Goal: Task Accomplishment & Management: Complete application form

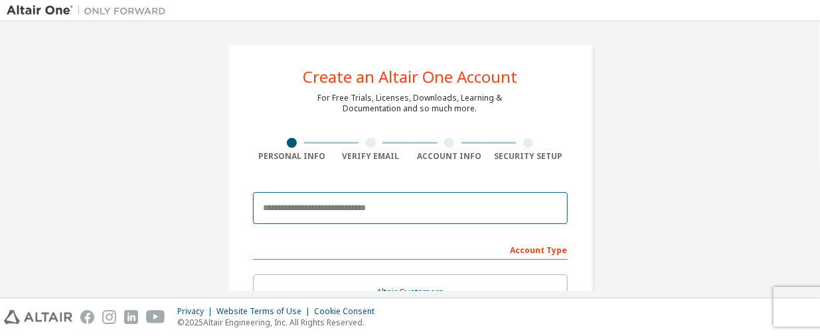
click at [306, 221] on input "email" at bounding box center [410, 208] width 315 height 32
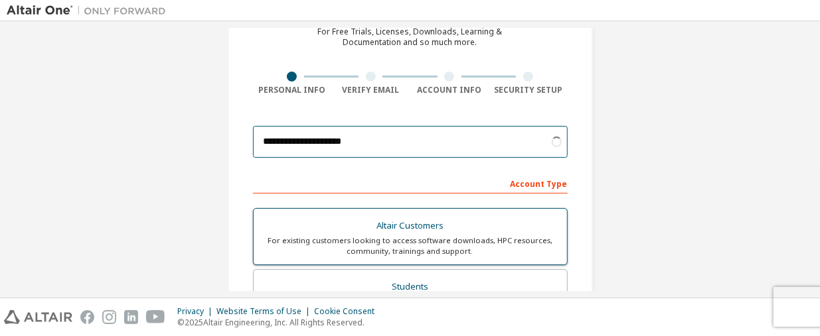
scroll to position [133, 0]
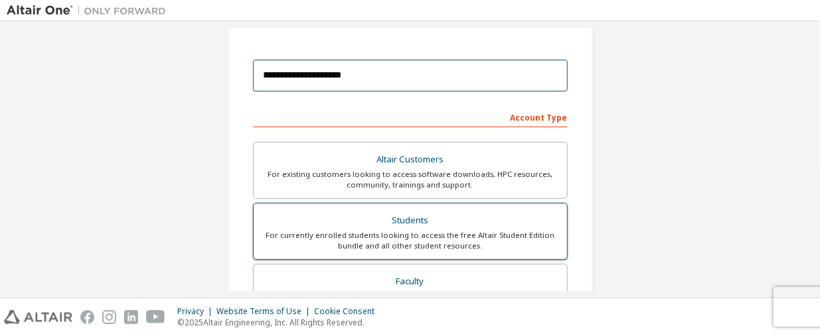
type input "**********"
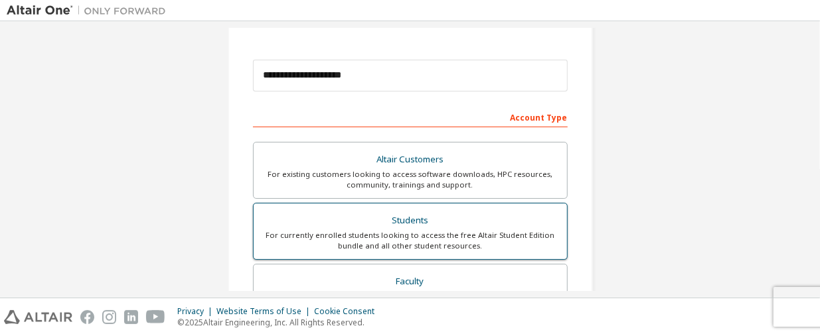
click at [338, 219] on div "Students" at bounding box center [409, 221] width 297 height 19
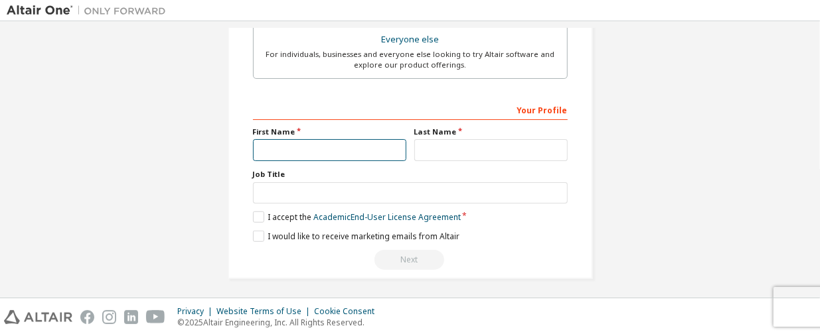
click at [319, 144] on input "text" at bounding box center [329, 150] width 153 height 22
type input "****"
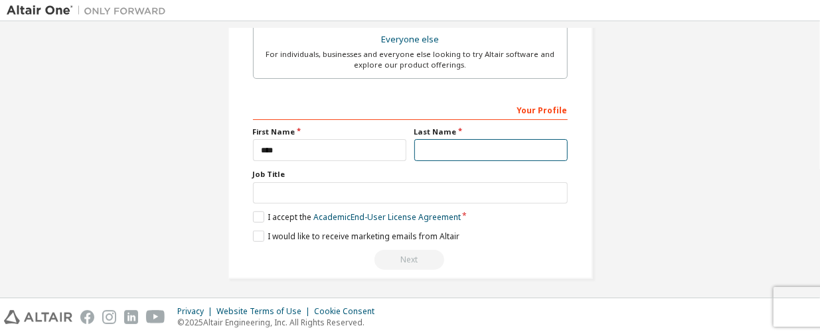
click at [421, 151] on input "text" at bounding box center [490, 150] width 153 height 22
type input "*******"
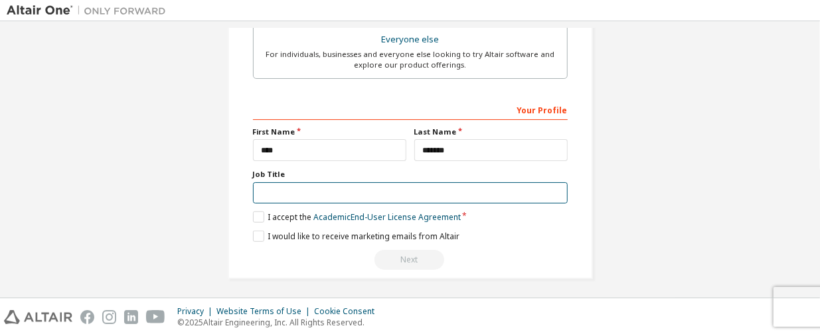
click at [433, 197] on input "text" at bounding box center [410, 193] width 315 height 22
drag, startPoint x: 293, startPoint y: 184, endPoint x: 252, endPoint y: 189, distance: 41.4
click at [253, 189] on input "********" at bounding box center [410, 193] width 315 height 22
type input "********"
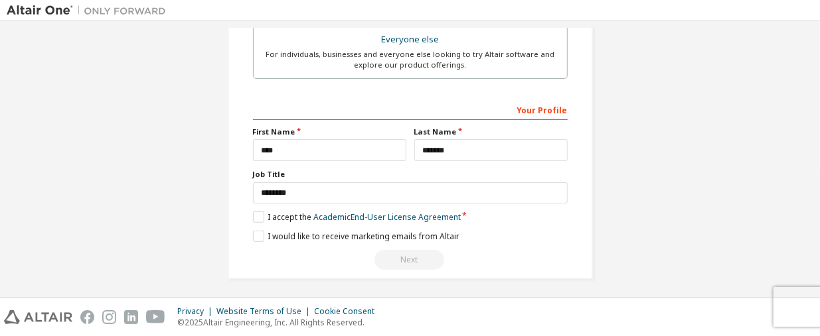
drag, startPoint x: 275, startPoint y: 186, endPoint x: 159, endPoint y: 211, distance: 118.8
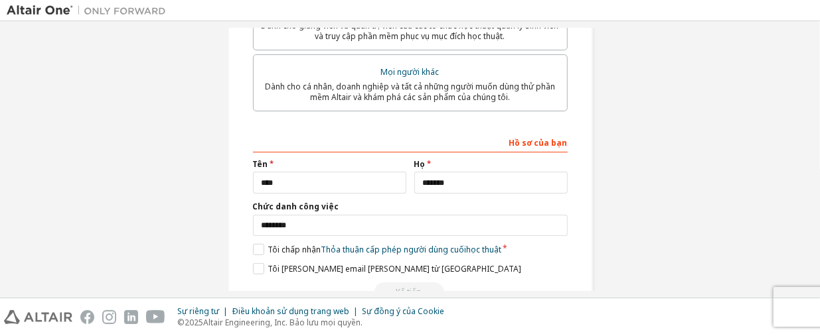
scroll to position [455, 0]
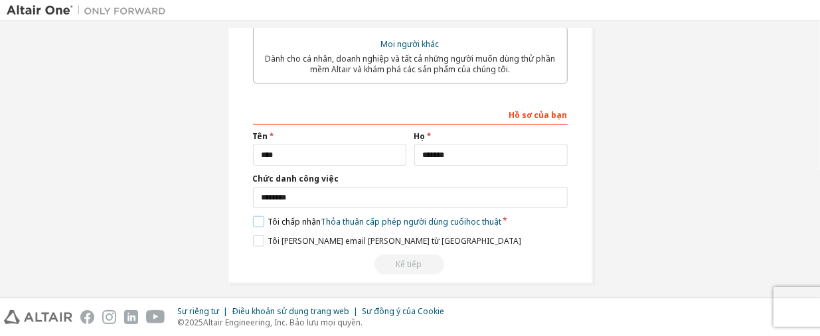
click at [256, 216] on label "Tôi chấp [PERSON_NAME] [PERSON_NAME] cấp phép người [PERSON_NAME] cuối học thuật" at bounding box center [377, 221] width 248 height 11
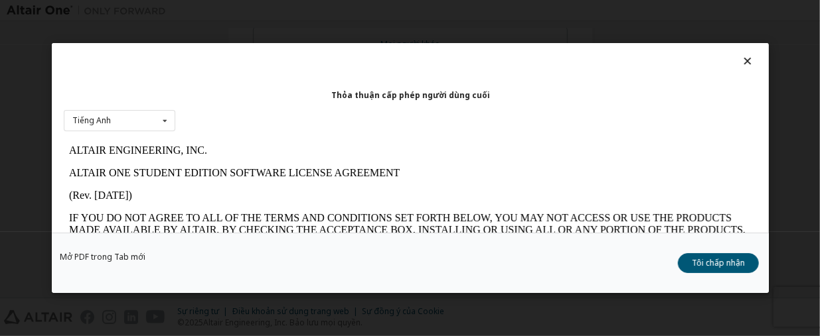
scroll to position [0, 0]
click at [684, 265] on button "Tôi chấp nhận" at bounding box center [718, 263] width 81 height 20
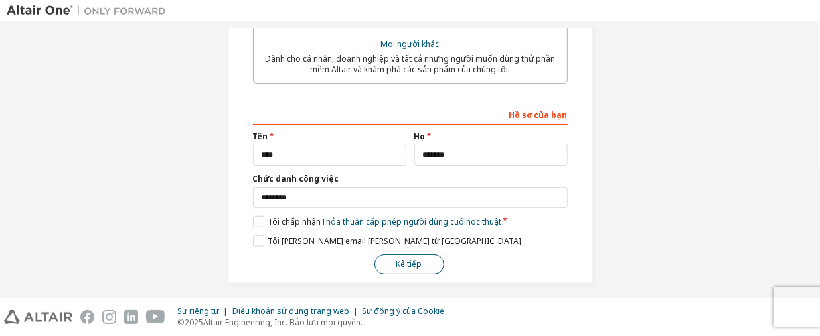
click at [427, 255] on button "Kế tiếp" at bounding box center [409, 265] width 70 height 20
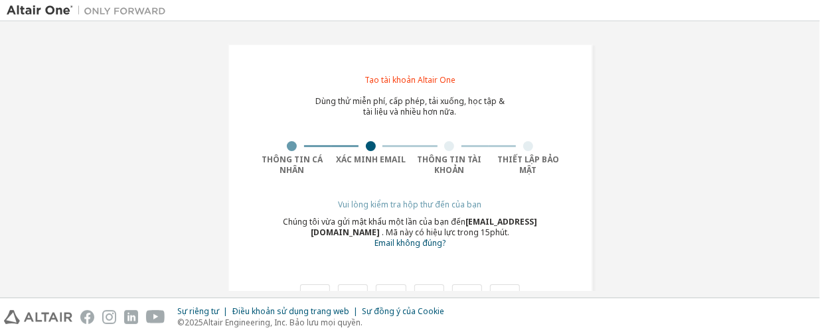
click at [287, 147] on div at bounding box center [292, 146] width 10 height 10
click at [288, 148] on div at bounding box center [292, 146] width 10 height 10
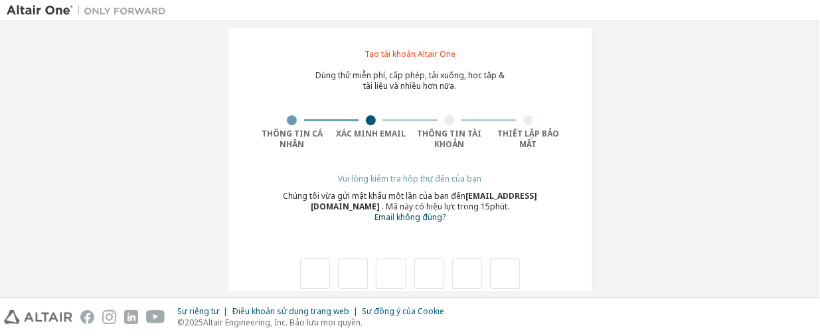
scroll to position [66, 0]
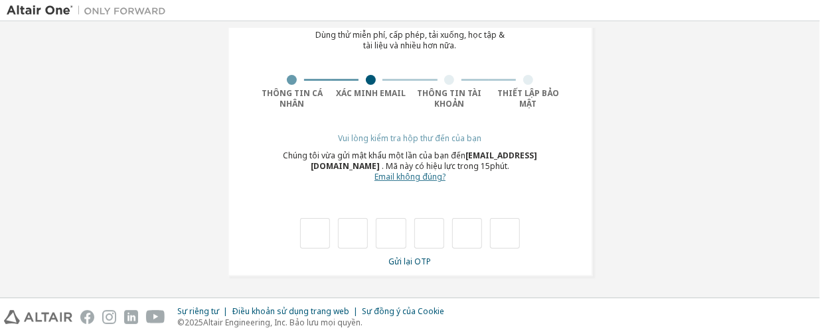
click at [392, 177] on font "Email không đúng?" at bounding box center [409, 176] width 71 height 11
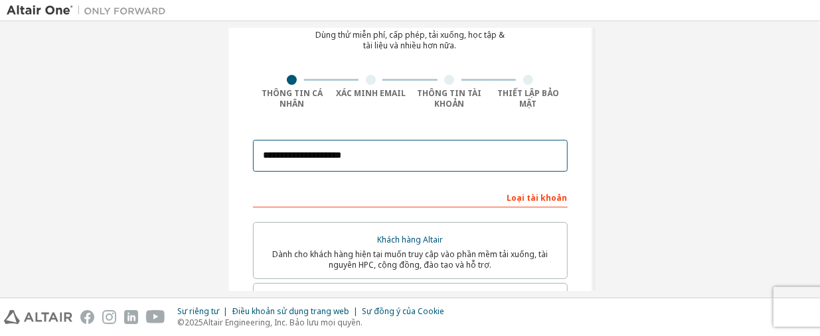
click at [280, 156] on input "**********" at bounding box center [410, 156] width 315 height 32
click at [261, 153] on input "**********" at bounding box center [410, 156] width 315 height 32
click at [277, 157] on input "**********" at bounding box center [410, 156] width 315 height 32
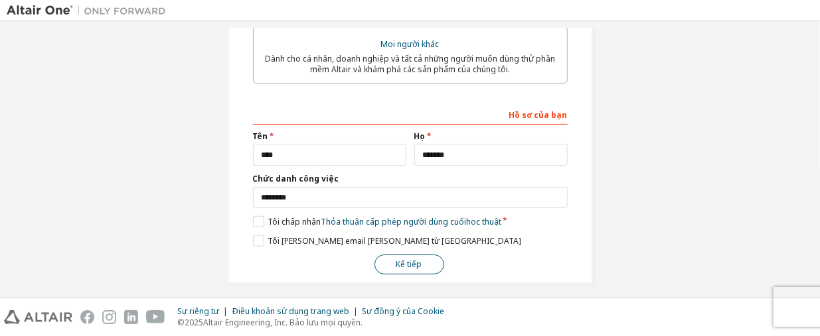
type input "**********"
click at [399, 14] on font "Dành cho giảng viên và quản trị viên của các tổ chức học thuật quản lý sinh viê…" at bounding box center [409, 3] width 297 height 22
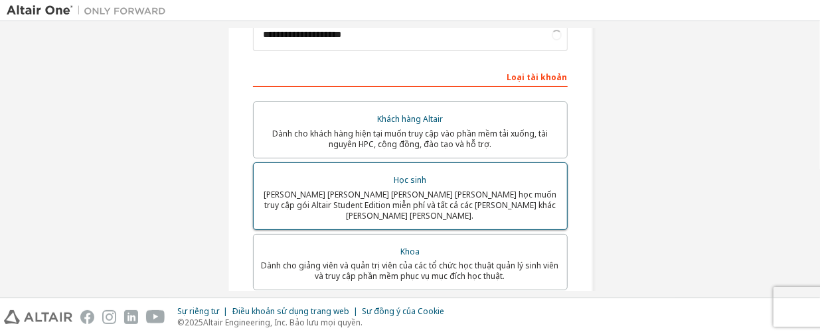
click at [394, 213] on label "Học sinh Dành cho sinh viên hiện đang theo học muốn truy cập gói Altair Student…" at bounding box center [410, 197] width 315 height 68
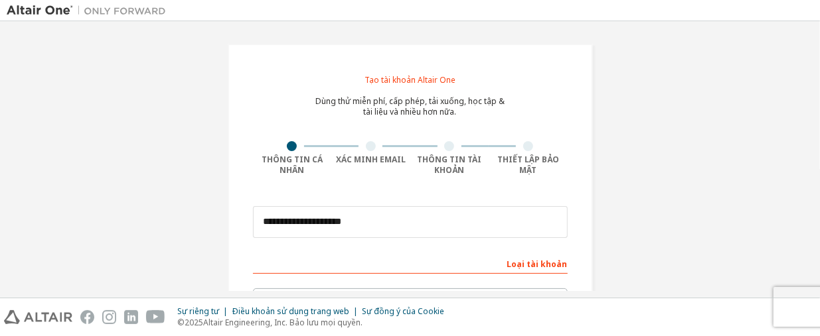
scroll to position [455, 0]
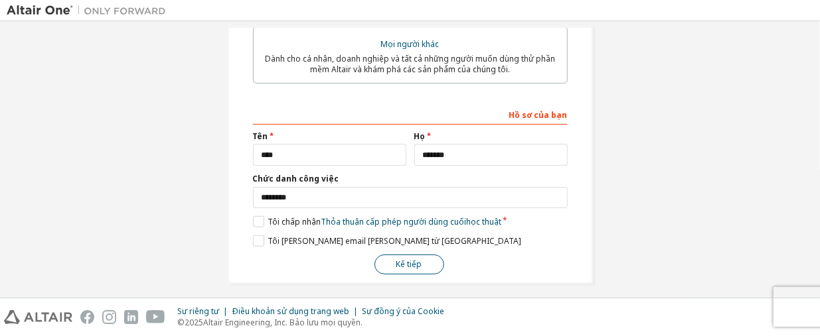
click at [390, 258] on button "Kế tiếp" at bounding box center [409, 265] width 70 height 20
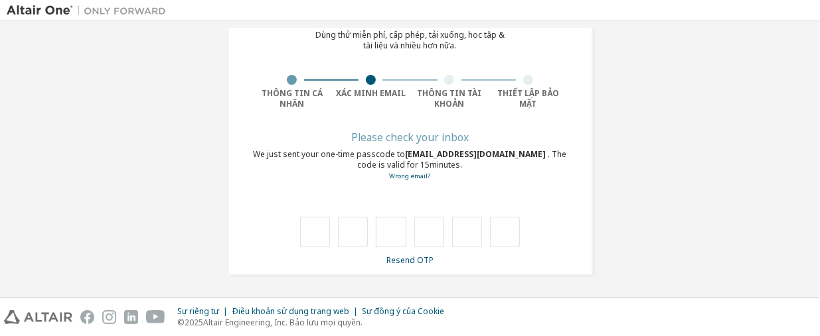
scroll to position [65, 0]
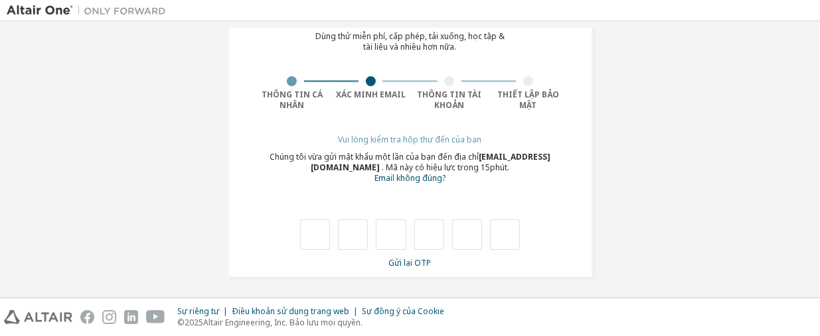
type input "*"
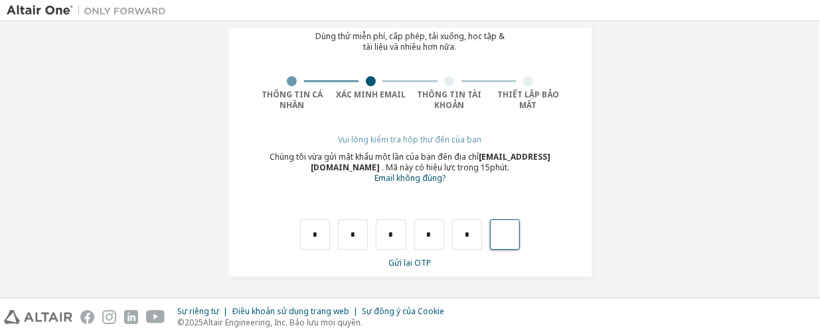
type input "*"
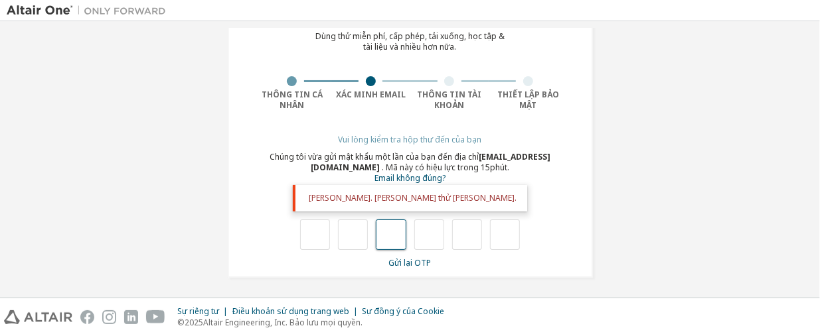
click at [397, 241] on input "text" at bounding box center [391, 235] width 30 height 31
drag, startPoint x: 309, startPoint y: 216, endPoint x: 313, endPoint y: 228, distance: 12.8
click at [309, 220] on div "[PERSON_NAME]. [PERSON_NAME] thử [PERSON_NAME]." at bounding box center [410, 221] width 315 height 58
click at [323, 236] on input "text" at bounding box center [315, 235] width 30 height 31
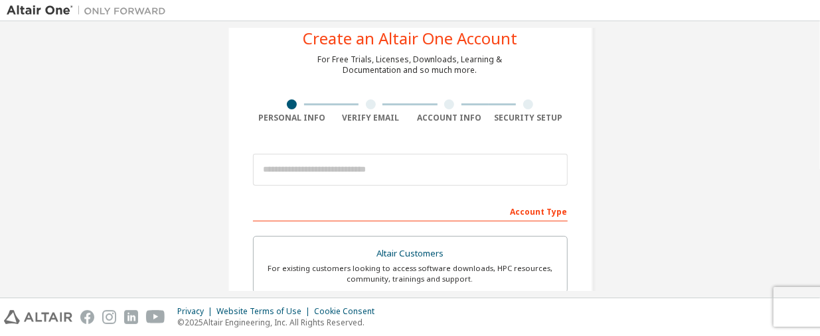
scroll to position [66, 0]
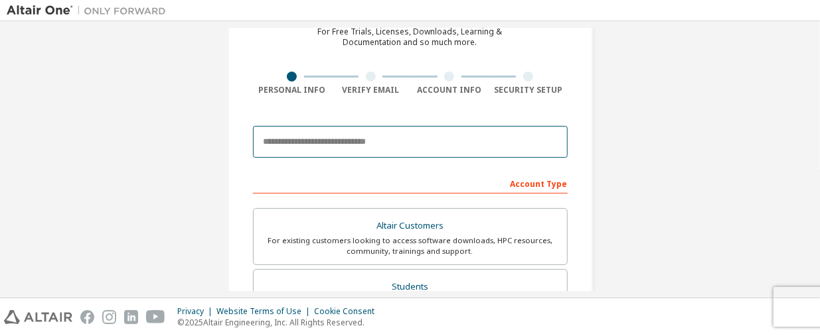
click at [315, 133] on input "email" at bounding box center [410, 142] width 315 height 32
type input "**********"
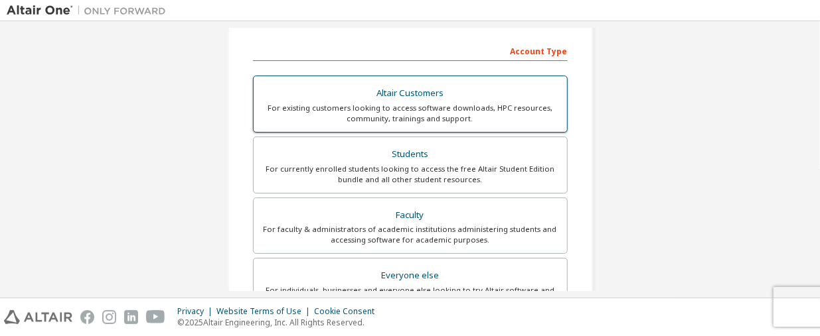
scroll to position [435, 0]
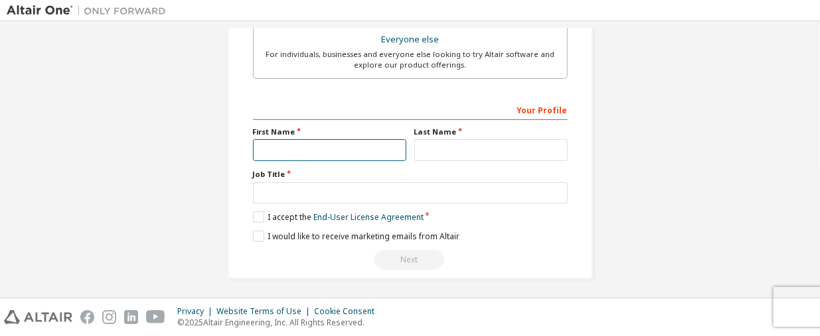
click at [330, 151] on input "text" at bounding box center [329, 150] width 153 height 22
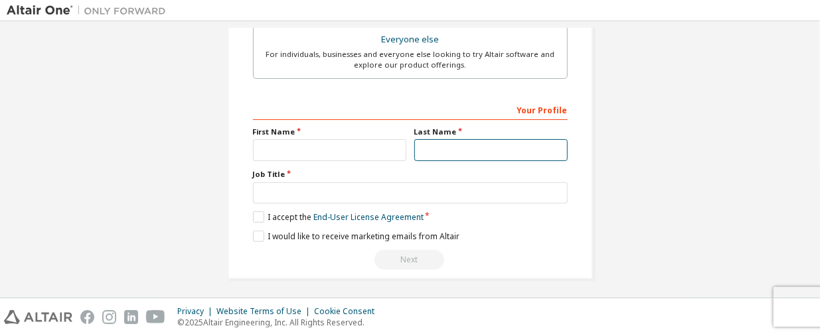
click at [468, 145] on input "text" at bounding box center [490, 150] width 153 height 22
type input "*******"
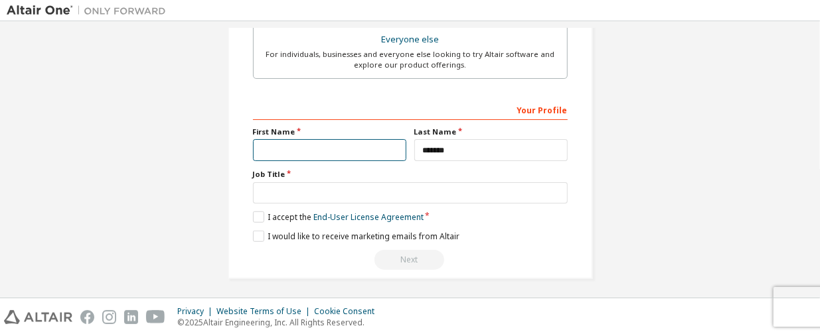
click at [330, 149] on input "text" at bounding box center [329, 150] width 153 height 22
type input "****"
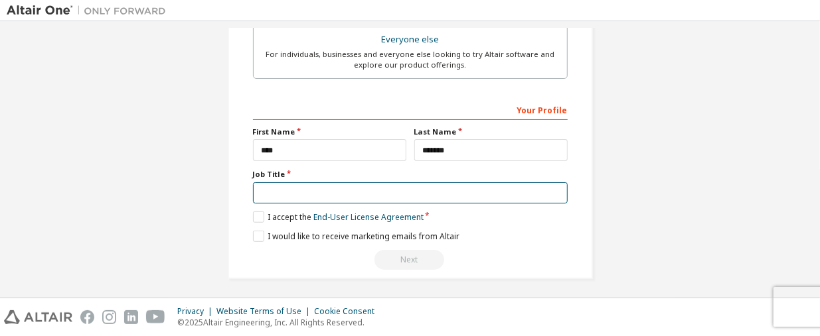
click at [324, 189] on input "text" at bounding box center [410, 193] width 315 height 22
type input "********"
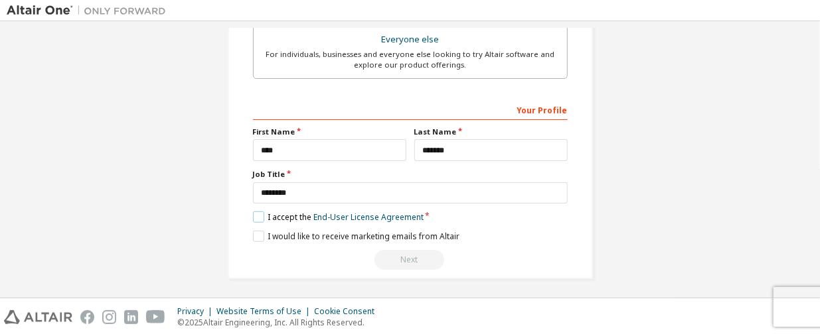
click at [256, 213] on label "I accept the End-User License Agreement" at bounding box center [338, 217] width 171 height 11
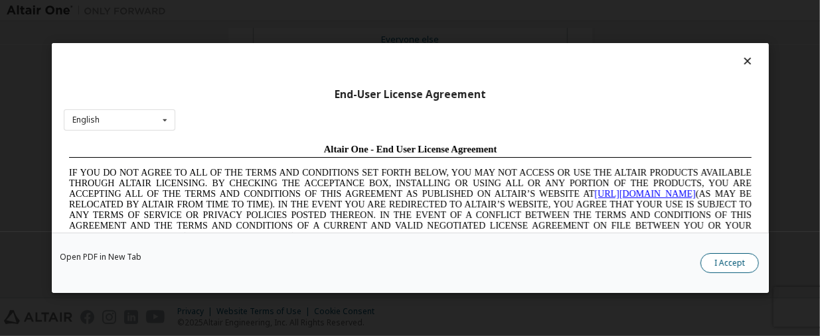
scroll to position [0, 0]
click at [711, 261] on button "I Accept" at bounding box center [729, 263] width 58 height 20
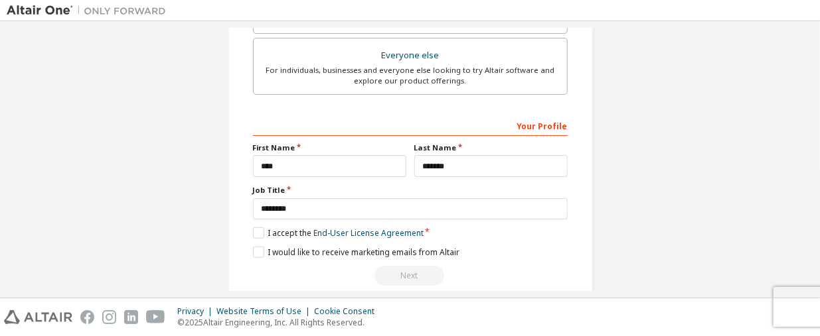
scroll to position [435, 0]
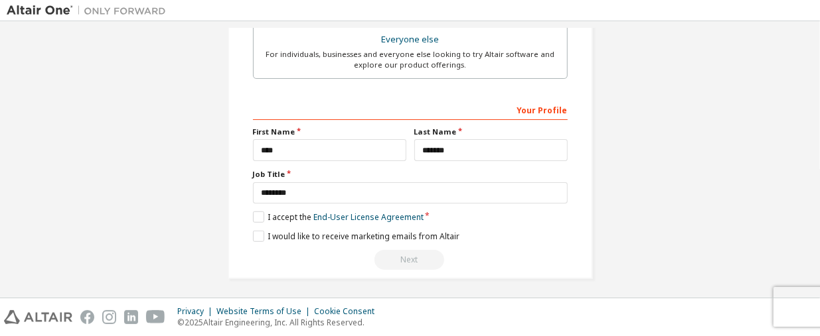
click at [424, 259] on div "Next" at bounding box center [410, 260] width 315 height 20
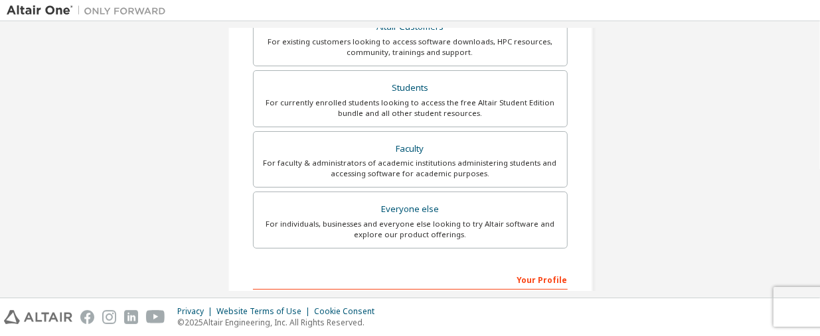
scroll to position [236, 0]
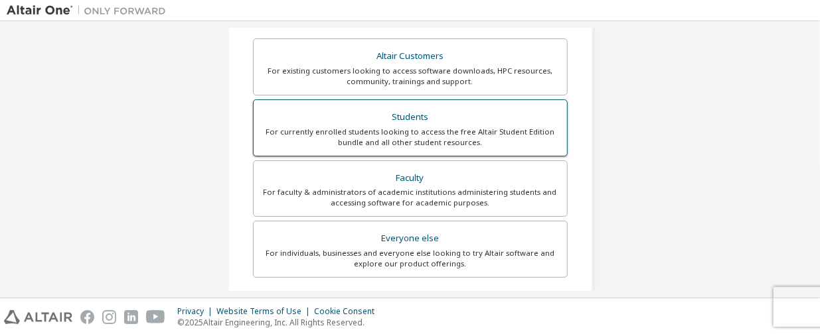
click at [410, 135] on div "For currently enrolled students looking to access the free Altair Student Editi…" at bounding box center [409, 137] width 297 height 21
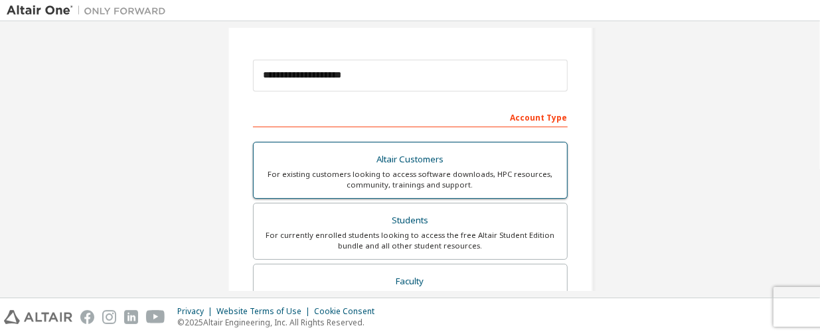
scroll to position [435, 0]
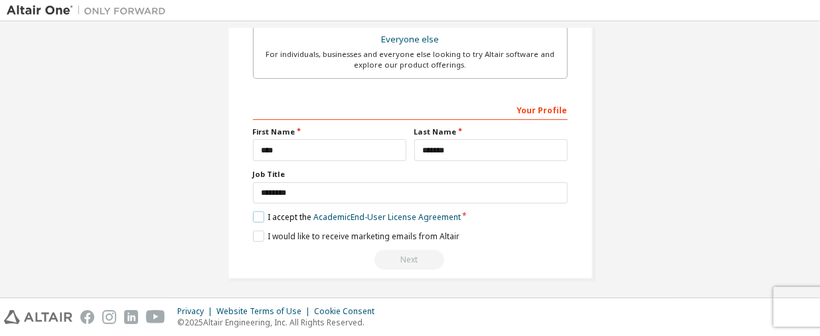
click at [255, 216] on label "I accept the Academic End-User License Agreement" at bounding box center [357, 217] width 208 height 11
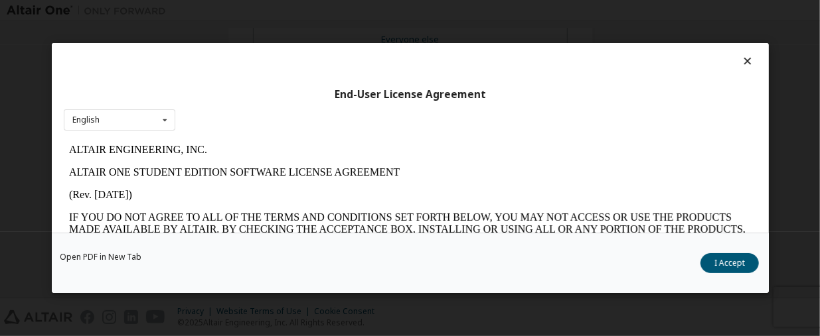
scroll to position [0, 0]
click at [747, 267] on button "I Accept" at bounding box center [729, 263] width 58 height 20
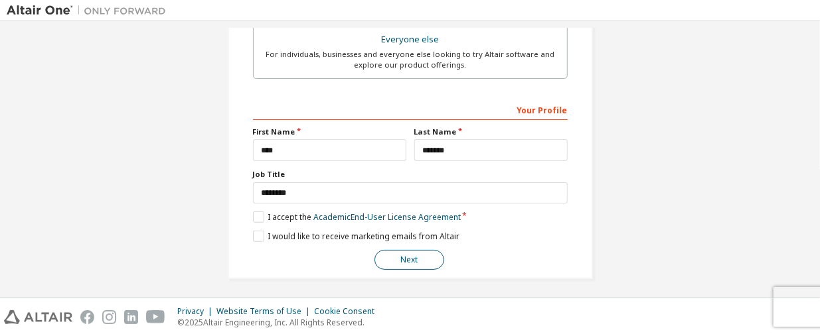
click at [423, 257] on button "Next" at bounding box center [409, 260] width 70 height 20
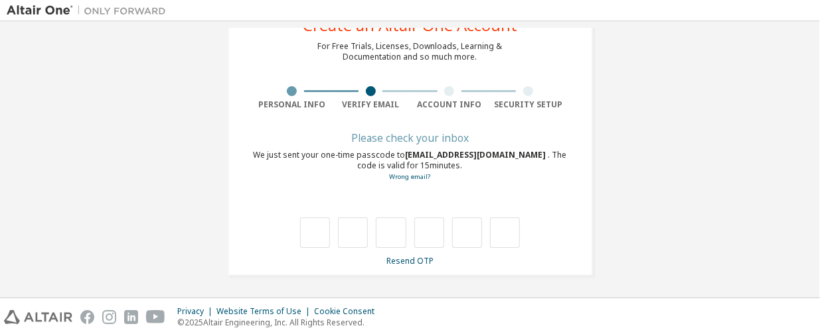
type input "*"
click at [356, 229] on input "*" at bounding box center [353, 233] width 30 height 31
type input "*"
click at [356, 229] on input "*" at bounding box center [353, 233] width 30 height 31
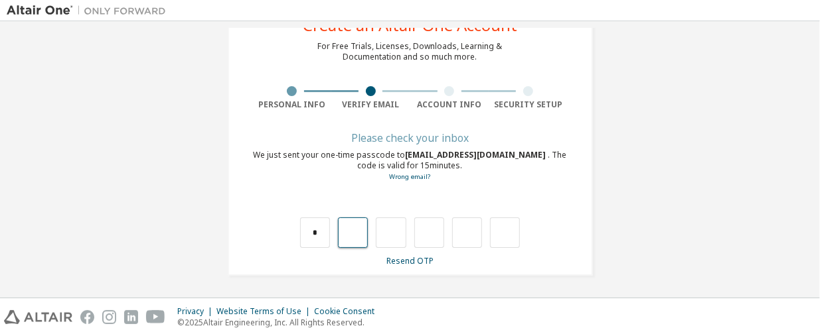
click at [356, 229] on input "text" at bounding box center [353, 233] width 30 height 31
type input "*"
click at [392, 234] on input "*" at bounding box center [391, 233] width 30 height 31
type input "*"
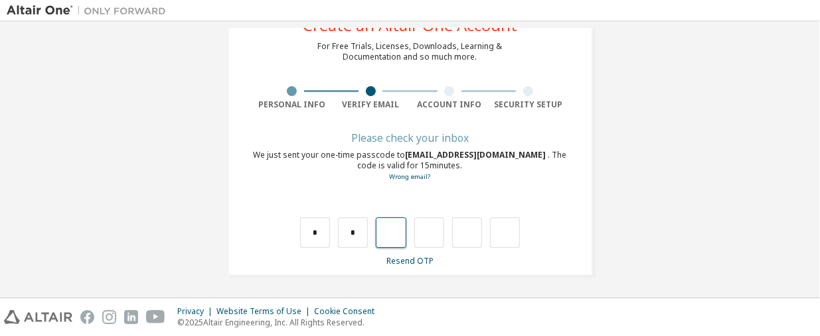
type input "*"
click at [436, 233] on input "*" at bounding box center [429, 233] width 30 height 31
click at [436, 233] on input "text" at bounding box center [429, 233] width 30 height 31
type input "*"
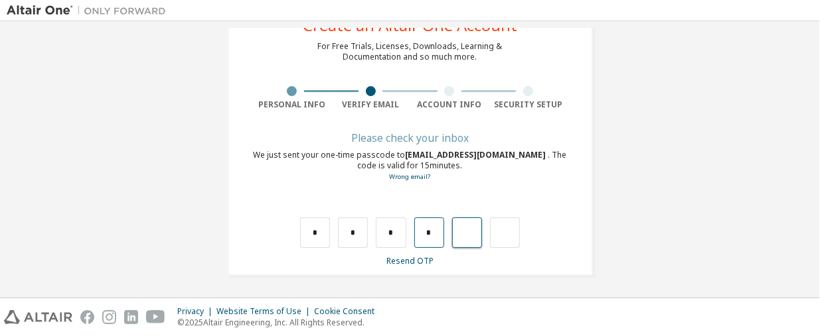
type input "*"
click at [466, 234] on input "*" at bounding box center [467, 233] width 30 height 31
click at [466, 234] on input "text" at bounding box center [467, 233] width 30 height 31
type input "*"
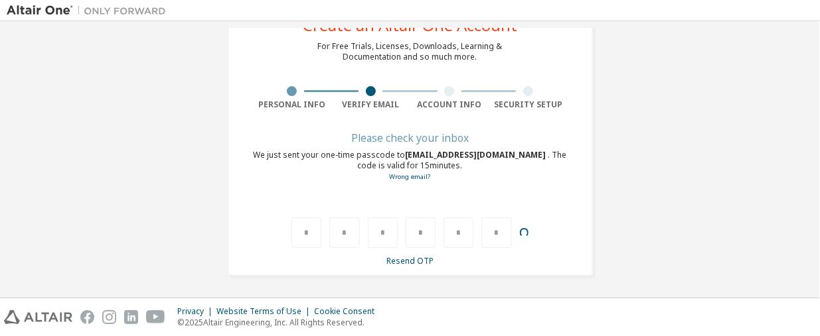
click at [492, 234] on div "*" at bounding box center [496, 233] width 30 height 31
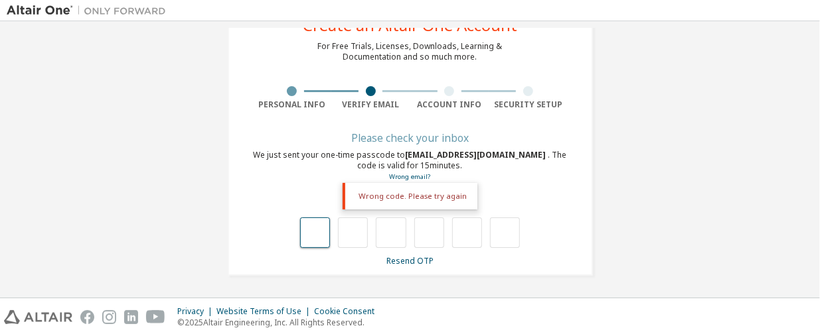
click at [307, 232] on input "text" at bounding box center [315, 233] width 30 height 31
click at [396, 259] on link "Resend OTP" at bounding box center [409, 260] width 47 height 11
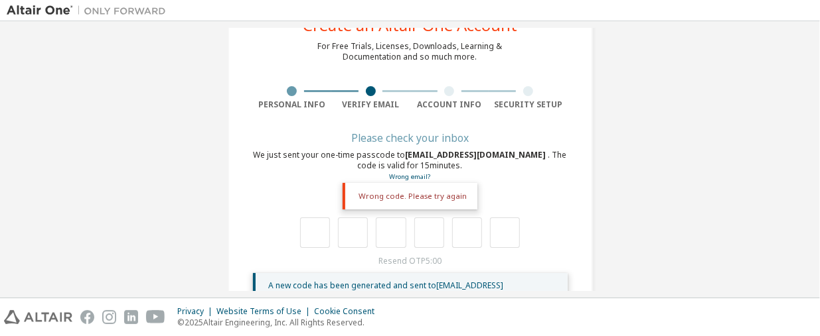
scroll to position [104, 0]
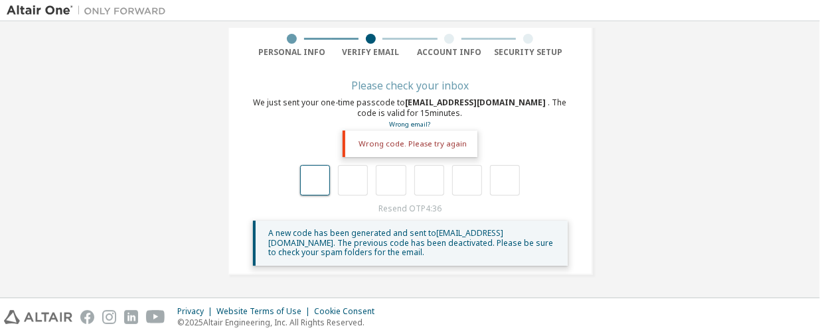
click at [307, 176] on input "text" at bounding box center [315, 180] width 30 height 31
type input "*"
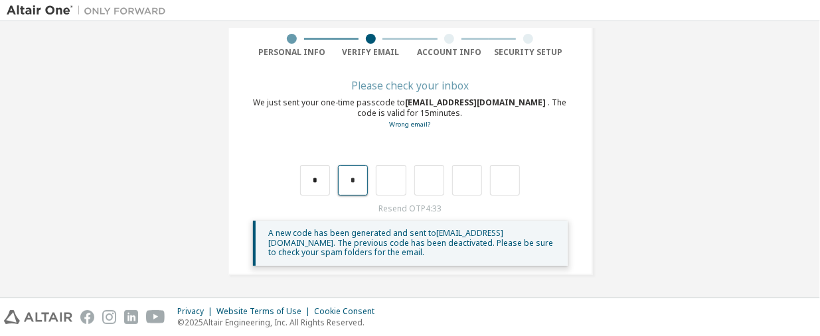
click at [348, 182] on input "*" at bounding box center [353, 180] width 30 height 31
click at [357, 182] on input "*" at bounding box center [353, 180] width 30 height 31
click at [341, 185] on input "*" at bounding box center [353, 180] width 30 height 31
type input "*"
click at [354, 184] on input "*" at bounding box center [353, 180] width 30 height 31
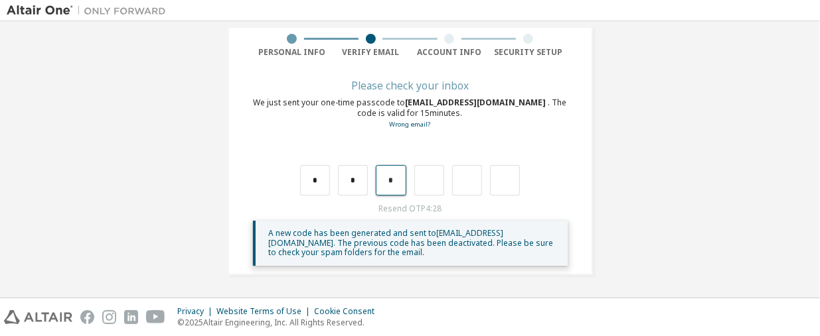
drag, startPoint x: 395, startPoint y: 181, endPoint x: 381, endPoint y: 186, distance: 14.9
click at [381, 186] on input "*" at bounding box center [391, 180] width 30 height 31
click at [502, 184] on input "text" at bounding box center [505, 180] width 30 height 31
type input "*"
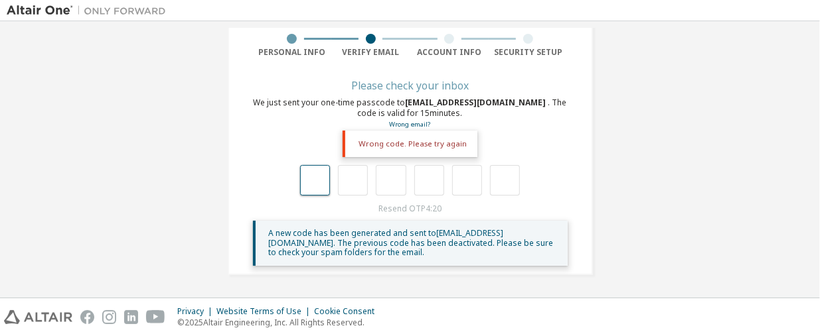
click at [323, 186] on input "text" at bounding box center [315, 180] width 30 height 31
type input "*"
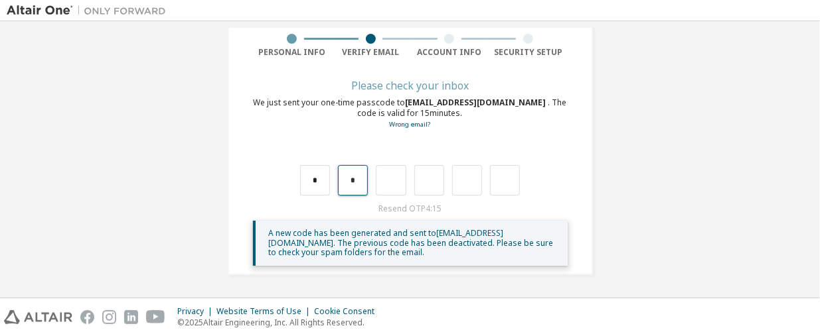
drag, startPoint x: 344, startPoint y: 180, endPoint x: 352, endPoint y: 186, distance: 10.9
click at [352, 186] on input "*" at bounding box center [353, 180] width 30 height 31
click at [355, 186] on input "*" at bounding box center [353, 180] width 30 height 31
drag, startPoint x: 310, startPoint y: 181, endPoint x: 416, endPoint y: 161, distance: 108.0
click at [416, 161] on div at bounding box center [410, 167] width 315 height 58
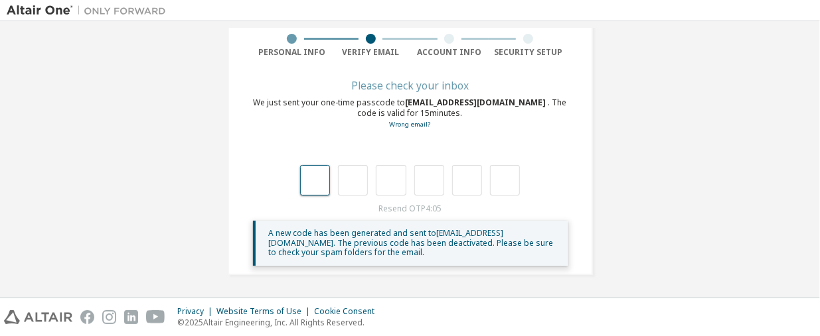
drag, startPoint x: 306, startPoint y: 177, endPoint x: 311, endPoint y: 184, distance: 9.0
drag, startPoint x: 311, startPoint y: 184, endPoint x: 233, endPoint y: 188, distance: 78.4
click at [233, 188] on div "**********" at bounding box center [410, 108] width 365 height 336
type input "*"
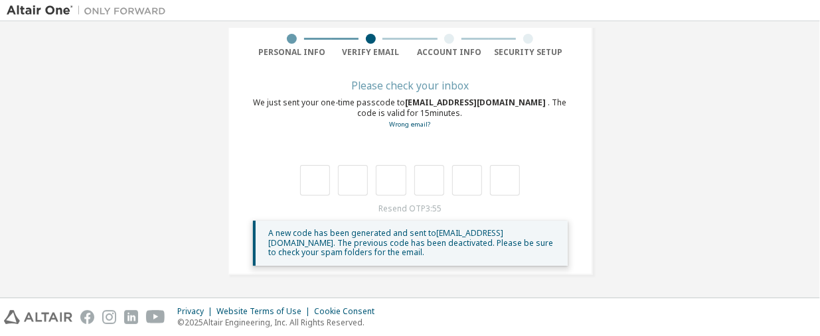
type input "*"
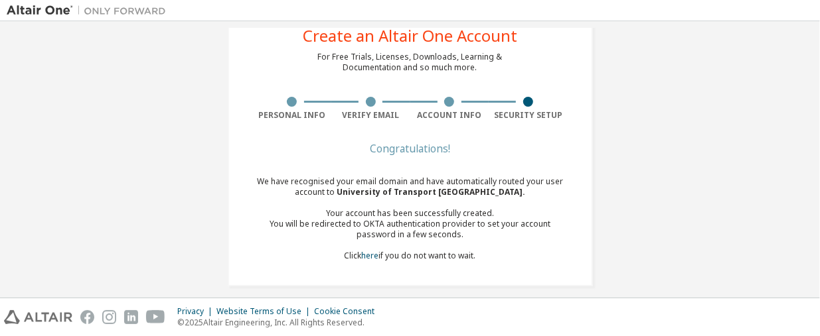
scroll to position [52, 0]
